Goal: Transaction & Acquisition: Purchase product/service

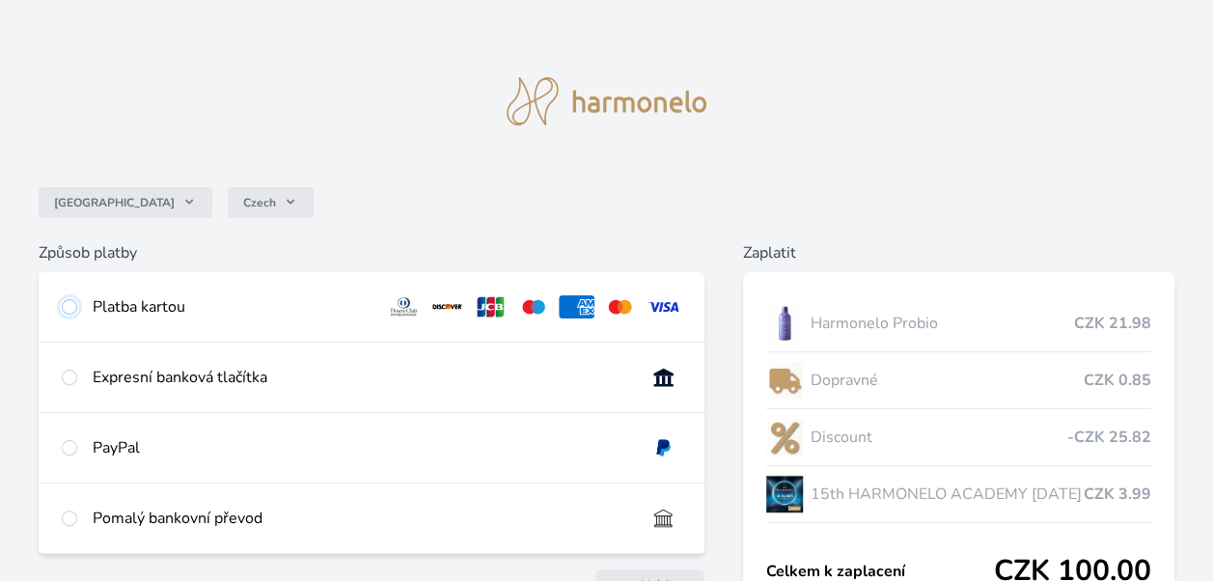
drag, startPoint x: 69, startPoint y: 301, endPoint x: 81, endPoint y: 313, distance: 16.4
click at [73, 306] on input "radio" at bounding box center [69, 306] width 15 height 15
radio input "true"
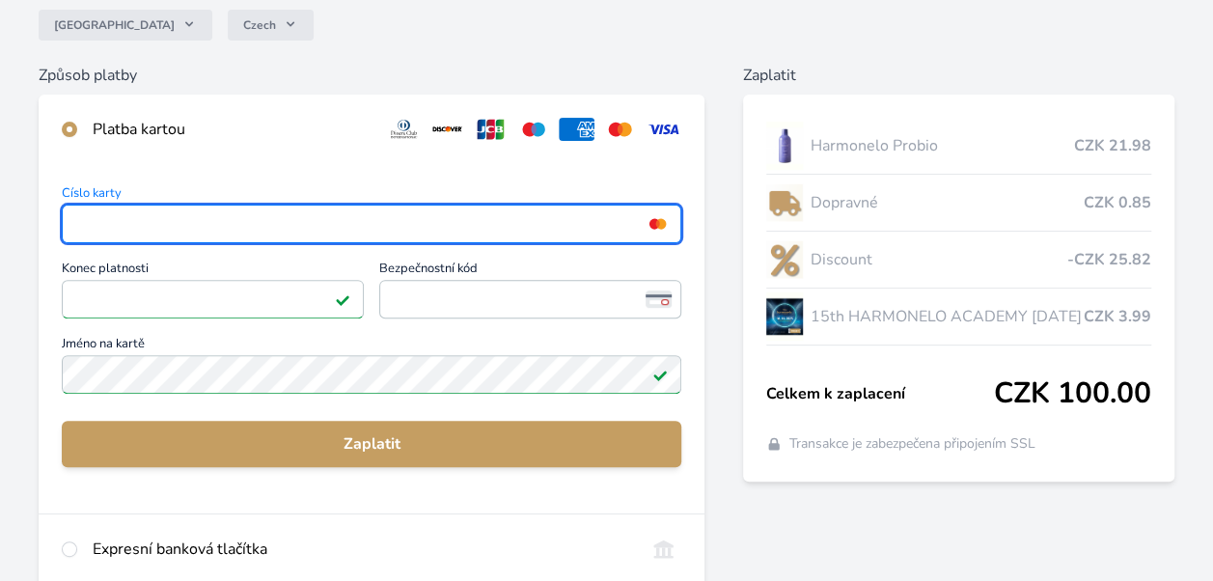
scroll to position [289, 0]
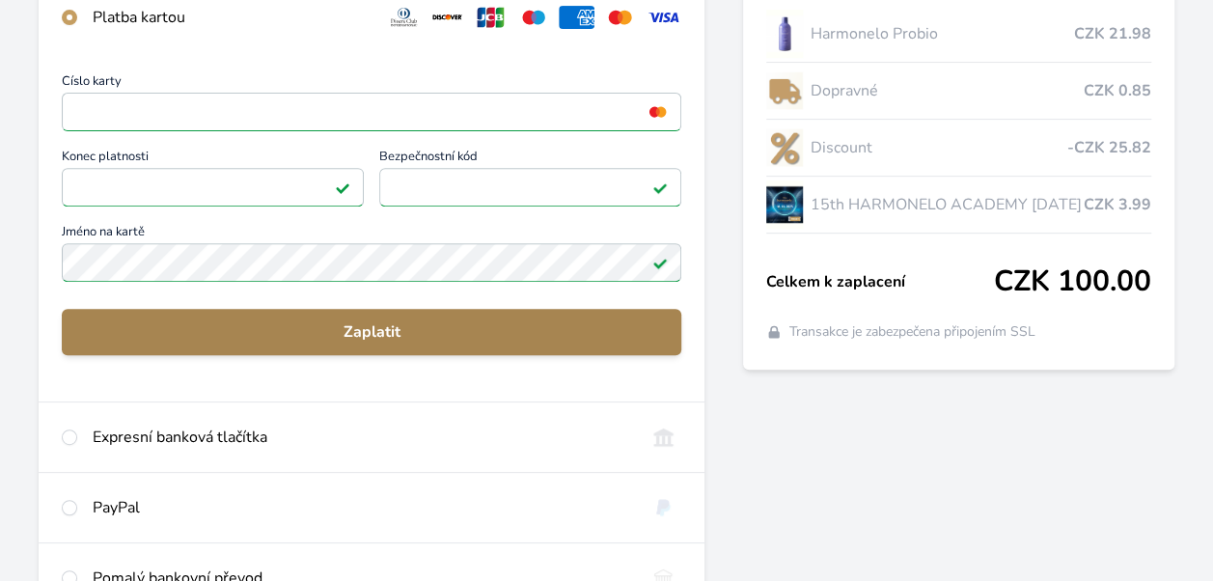
click at [361, 342] on span "Zaplatit" at bounding box center [371, 331] width 589 height 23
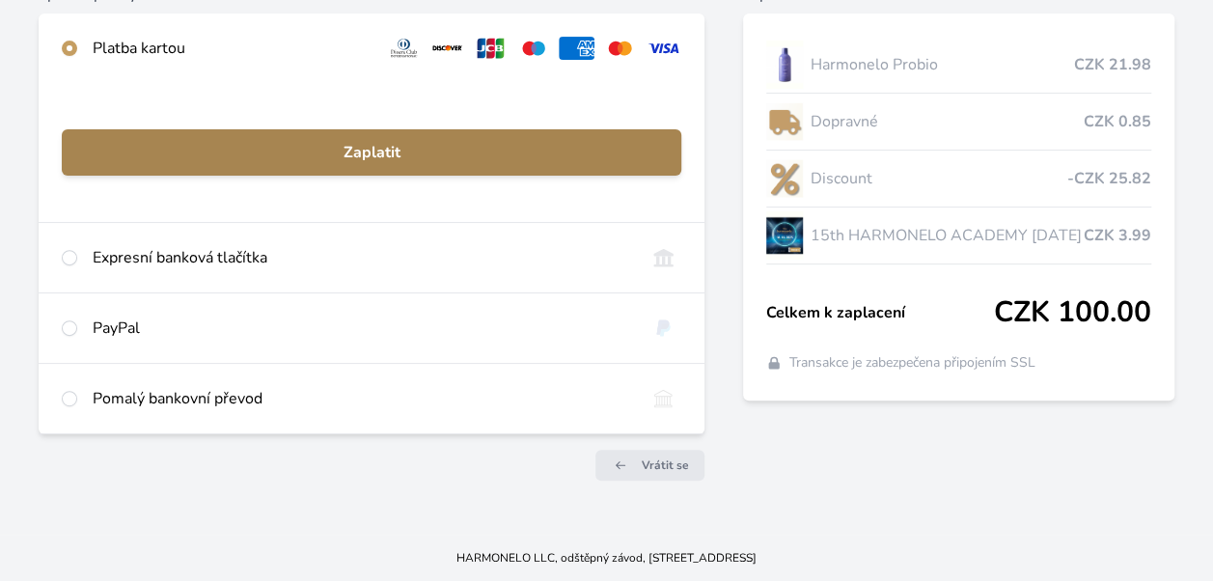
scroll to position [257, 0]
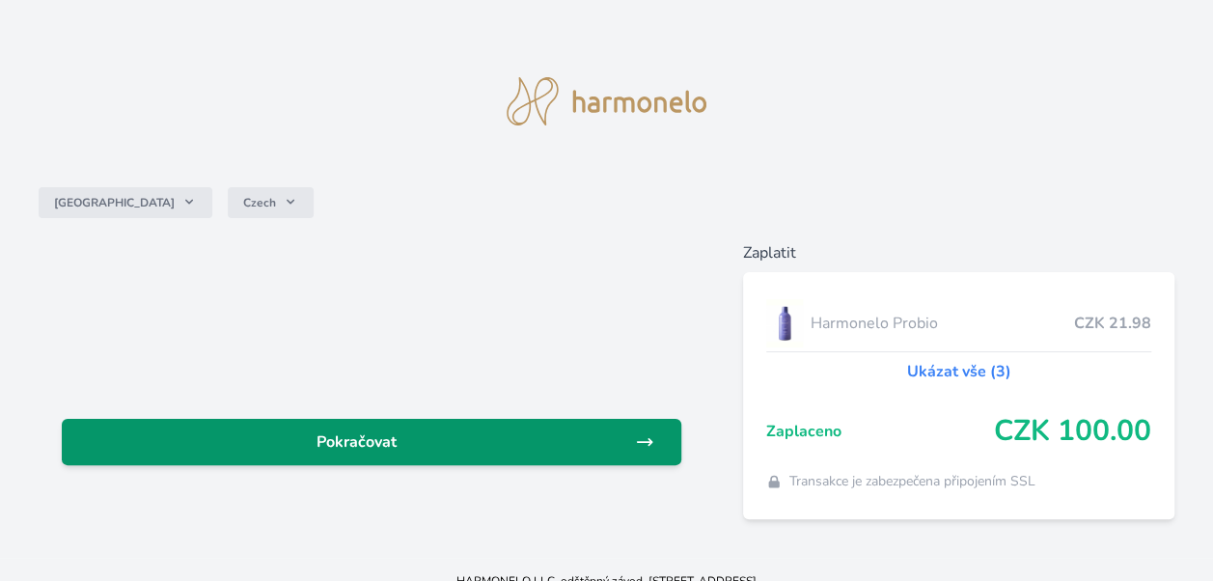
click at [353, 445] on span "Pokračovat" at bounding box center [356, 441] width 558 height 23
